Goal: Information Seeking & Learning: Learn about a topic

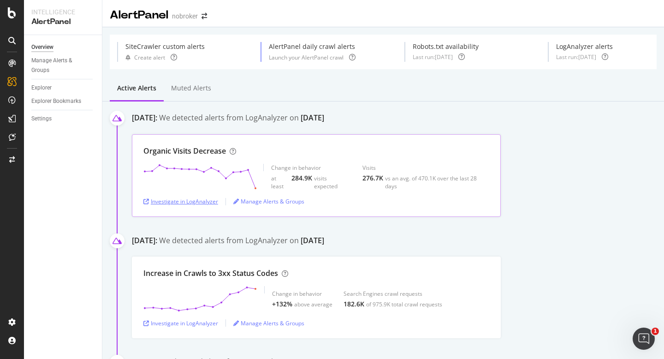
click at [197, 203] on div "Investigate in LogAnalyzer" at bounding box center [180, 201] width 75 height 8
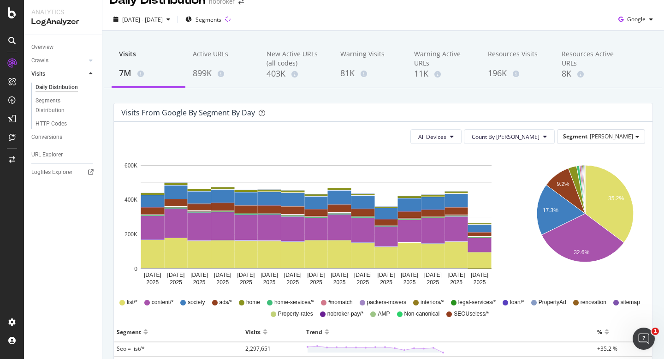
scroll to position [16, 0]
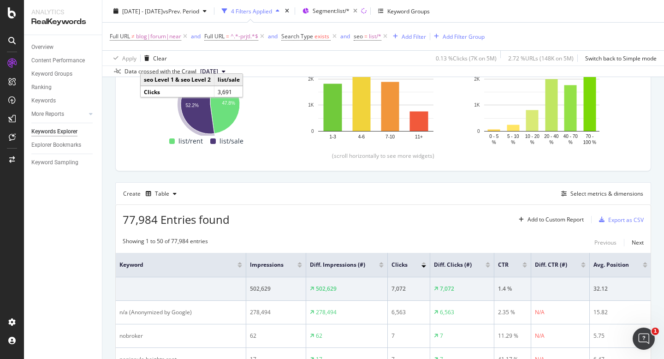
scroll to position [93, 0]
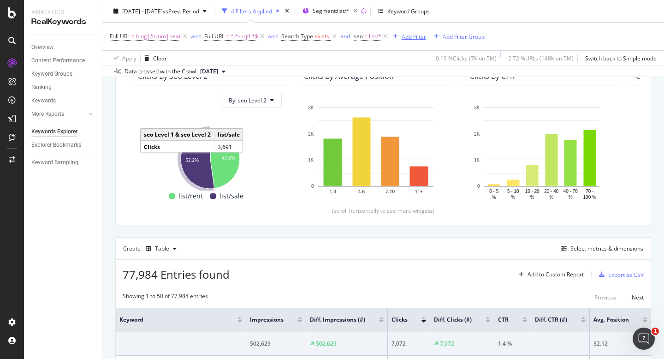
click at [416, 37] on div "Add Filter" at bounding box center [414, 36] width 24 height 8
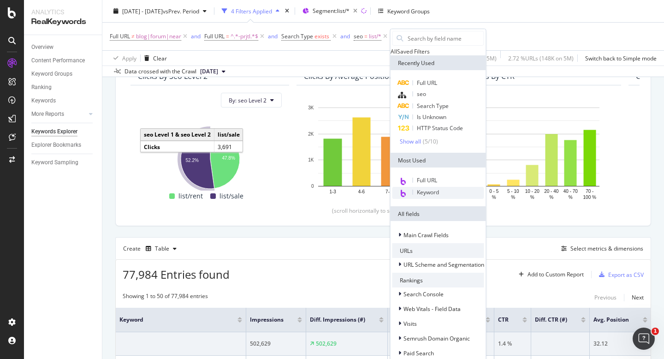
click at [460, 199] on div "Keyword" at bounding box center [439, 193] width 92 height 12
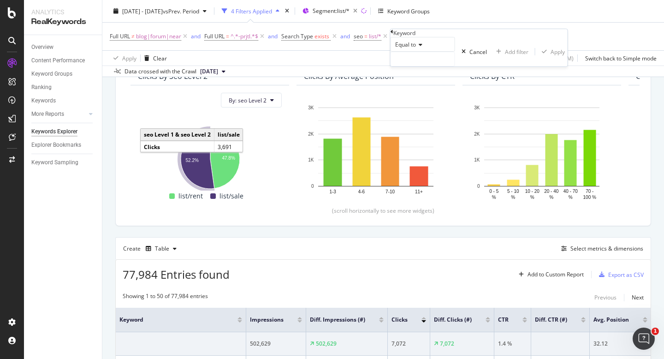
click at [413, 52] on div "Equal to" at bounding box center [423, 44] width 65 height 15
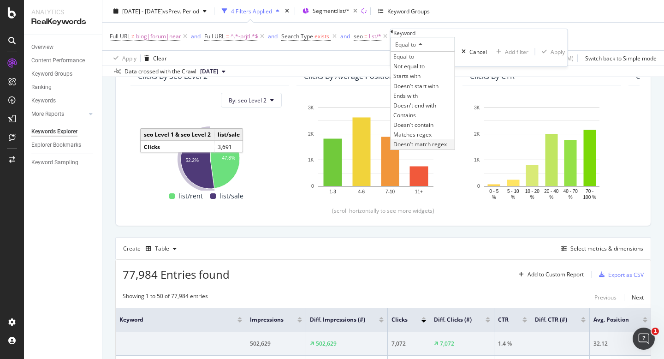
click at [436, 149] on div "Doesn't match regex" at bounding box center [423, 144] width 64 height 10
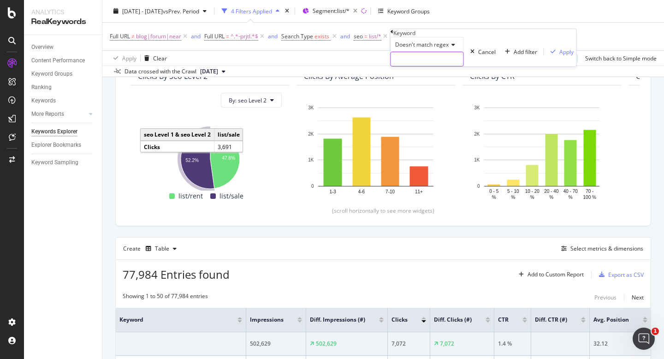
click at [424, 66] on input "text" at bounding box center [427, 59] width 72 height 14
type input "rent"
click at [560, 56] on div "Apply" at bounding box center [567, 52] width 14 height 8
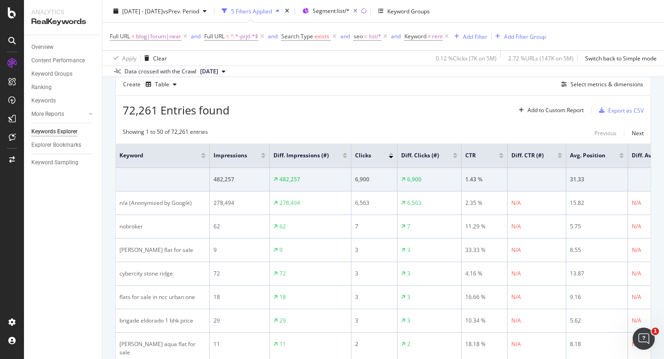
scroll to position [254, 0]
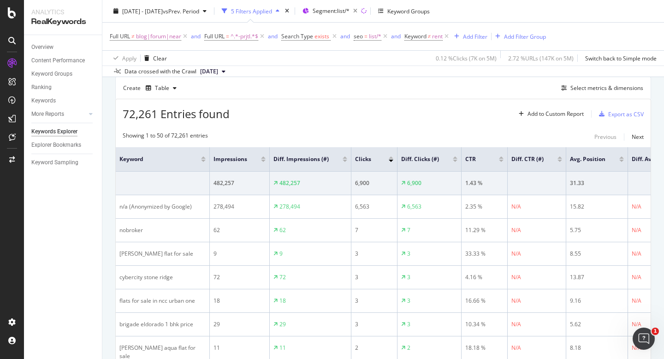
click at [264, 162] on div at bounding box center [263, 161] width 5 height 2
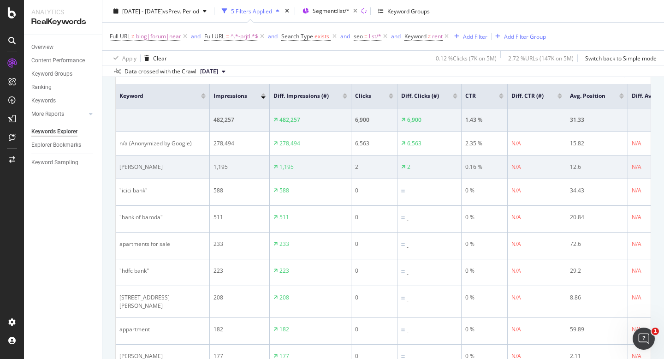
scroll to position [318, 0]
click at [171, 170] on div "abhishek gupta charkop" at bounding box center [162, 165] width 86 height 8
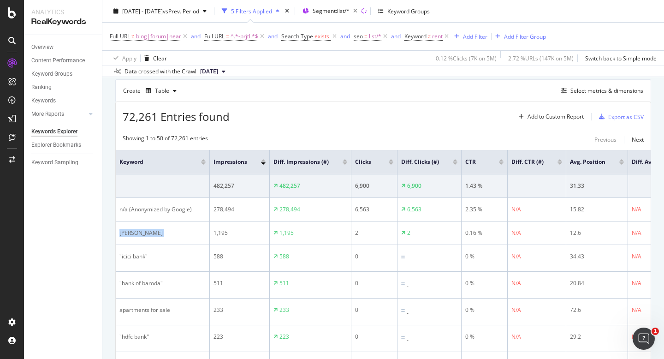
scroll to position [245, 0]
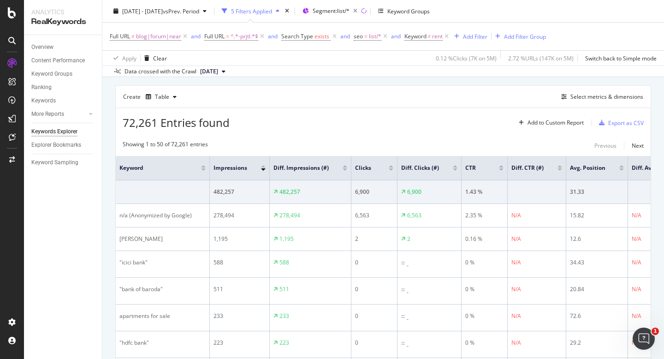
click at [392, 171] on div at bounding box center [391, 169] width 5 height 2
